Goal: Information Seeking & Learning: Learn about a topic

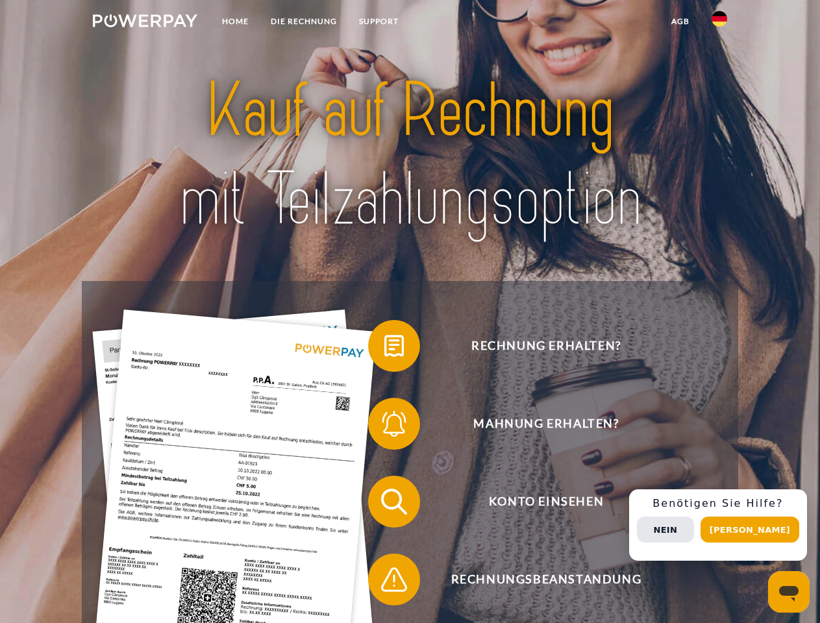
click at [145, 23] on img at bounding box center [145, 20] width 104 height 13
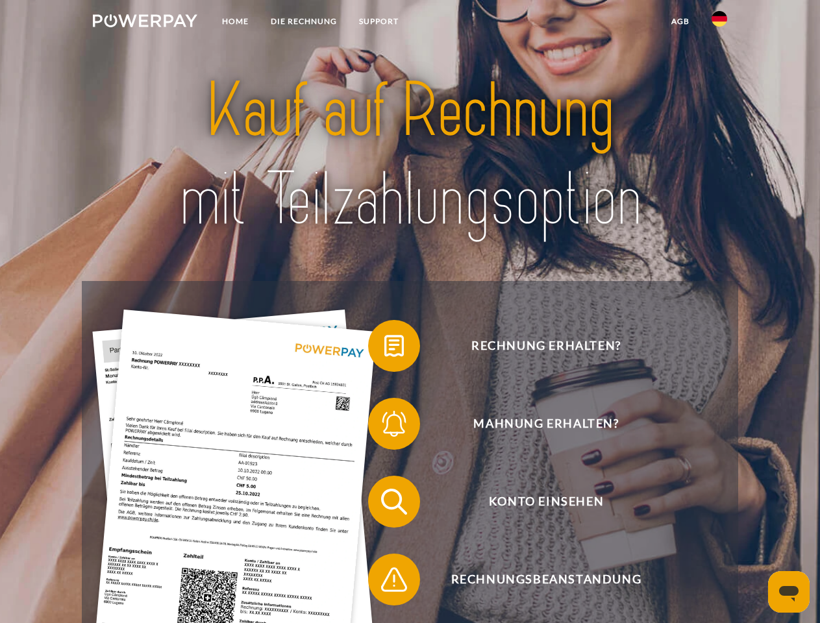
click at [719, 23] on img at bounding box center [719, 19] width 16 height 16
click at [679, 21] on link "agb" at bounding box center [680, 21] width 40 height 23
click at [384, 348] on span at bounding box center [374, 345] width 65 height 65
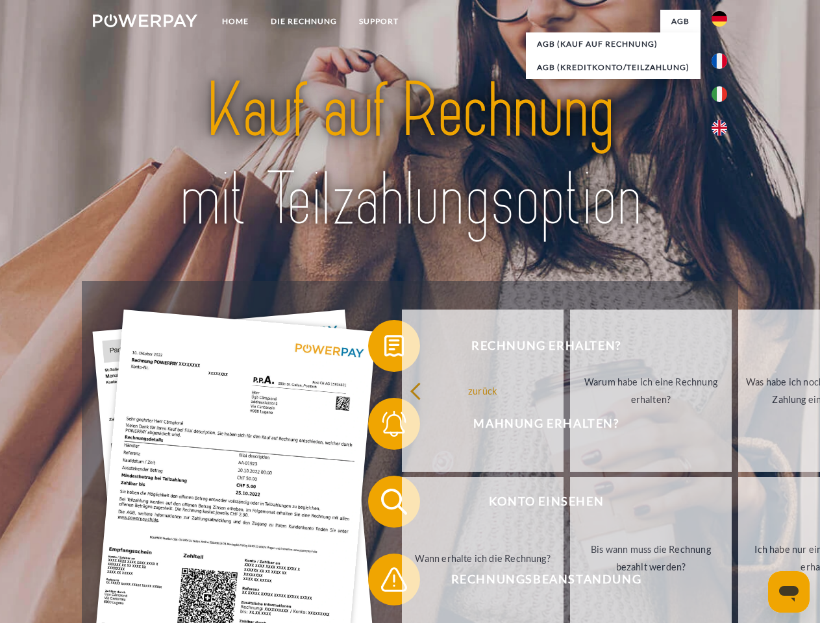
click at [384, 426] on span at bounding box center [374, 423] width 65 height 65
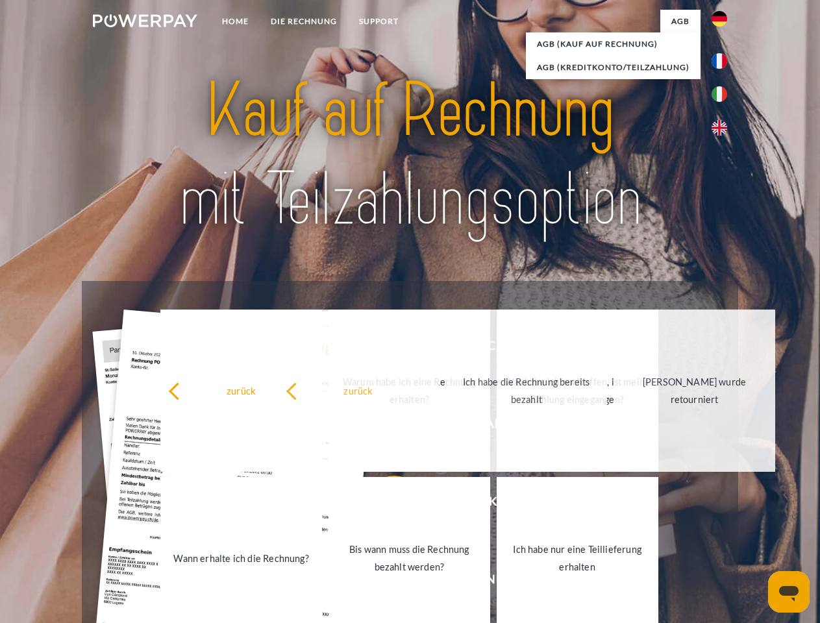
click at [384, 504] on link "Bis wann muss die Rechnung bezahlt werden?" at bounding box center [409, 558] width 162 height 162
click at [496, 582] on link "Ich habe nur eine Teillieferung erhalten" at bounding box center [577, 558] width 162 height 162
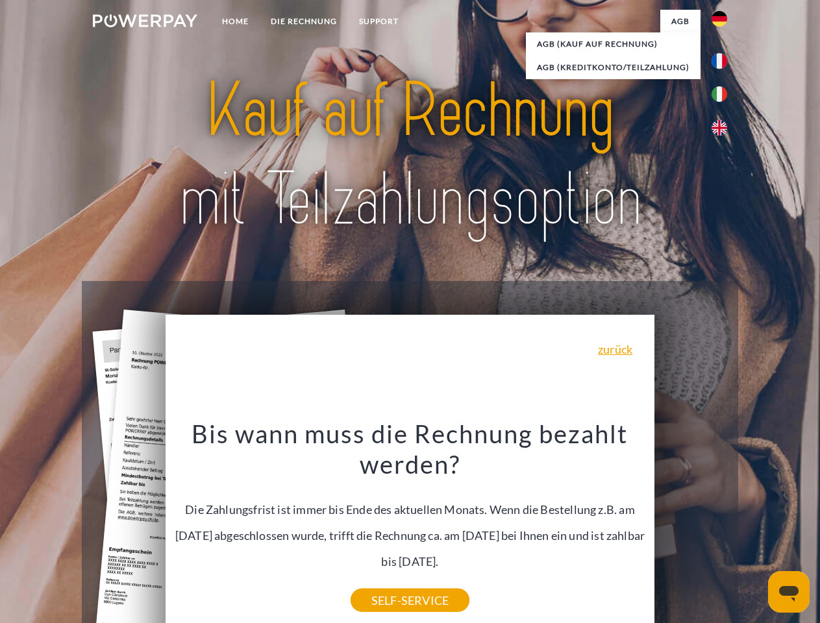
click at [722, 525] on div "Rechnung erhalten? Mahnung erhalten? Konto einsehen" at bounding box center [409, 540] width 655 height 519
click at [690, 528] on span "Konto einsehen" at bounding box center [546, 502] width 318 height 52
click at [754, 530] on header "Home DIE RECHNUNG SUPPORT" at bounding box center [410, 448] width 820 height 896
